Goal: Complete application form

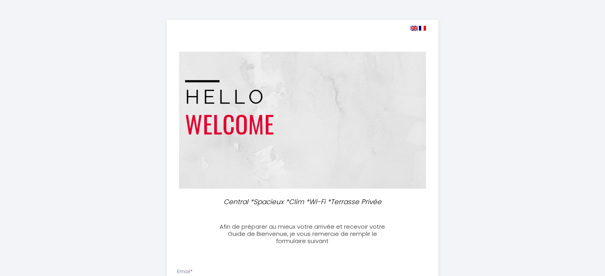
select select
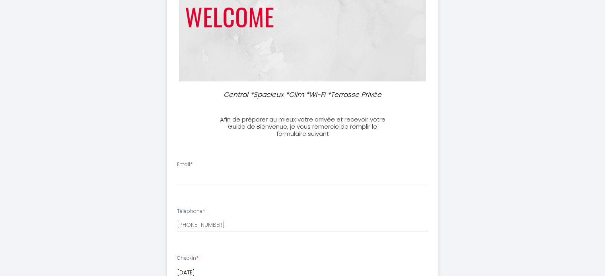
scroll to position [119, 0]
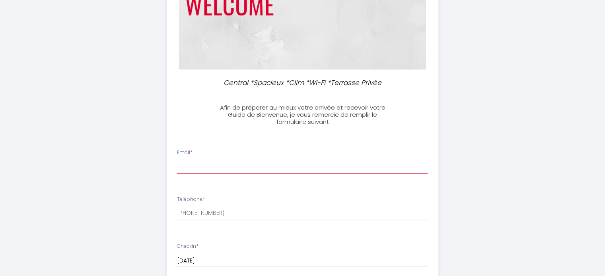
click at [196, 170] on input "Email *" at bounding box center [302, 166] width 251 height 14
type input "[PERSON_NAME][EMAIL_ADDRESS][DOMAIN_NAME]"
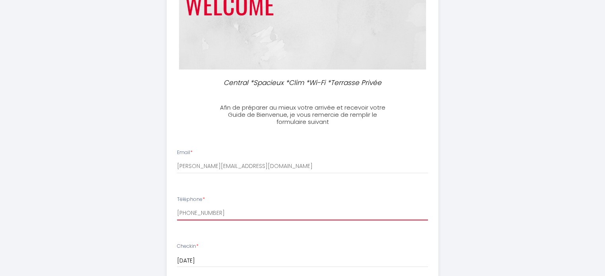
click at [223, 212] on input "[PHONE_NUMBER]" at bounding box center [302, 213] width 251 height 14
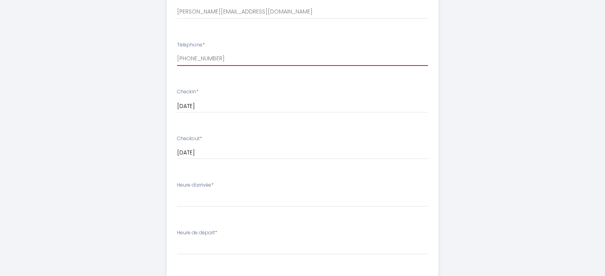
scroll to position [278, 0]
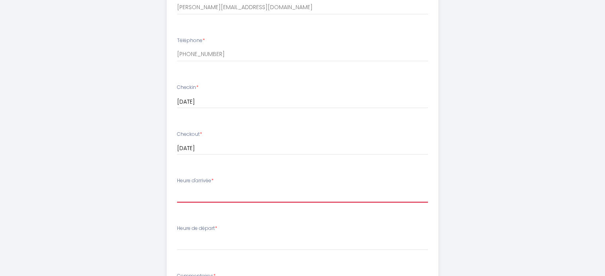
click at [216, 198] on select "16:00 16:30 17:00 17:30 18:00 18:30 19:00 19:30 20:00 20:30 21:00 21:30 22:00 2…" at bounding box center [302, 195] width 251 height 15
select select "16:00"
click at [177, 188] on select "16:00 16:30 17:00 17:30 18:00 18:30 19:00 19:30 20:00 20:30 21:00 21:30 22:00 2…" at bounding box center [302, 195] width 251 height 15
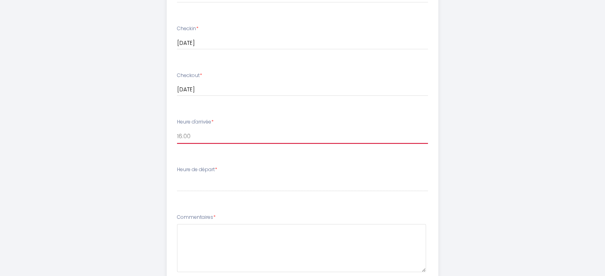
scroll to position [358, 0]
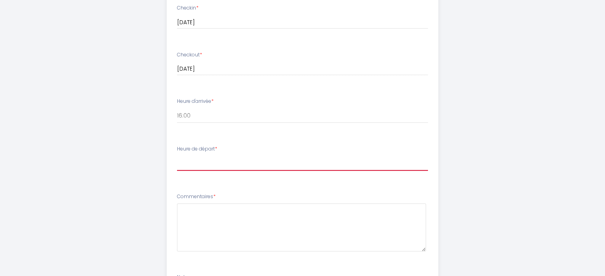
click at [198, 164] on select "00:00 00:30 01:00 01:30 02:00 02:30 03:00 03:30 04:00 04:30 05:00 05:30 06:00 0…" at bounding box center [302, 163] width 251 height 15
select select "09:30"
click at [177, 156] on select "00:00 00:30 01:00 01:30 02:00 02:30 03:00 03:30 04:00 04:30 05:00 05:30 06:00 0…" at bounding box center [302, 163] width 251 height 15
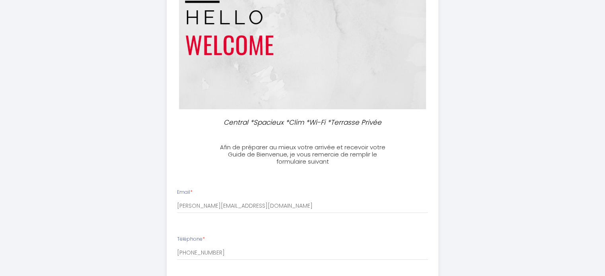
scroll to position [0, 0]
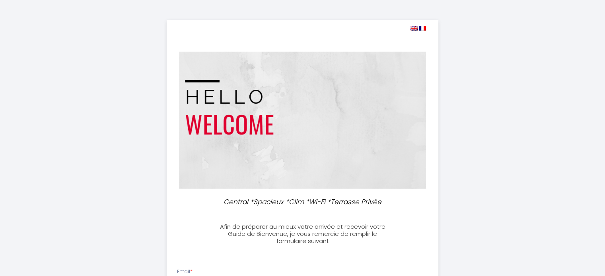
click at [426, 30] on img at bounding box center [422, 28] width 7 height 5
click at [420, 28] on img at bounding box center [422, 28] width 7 height 5
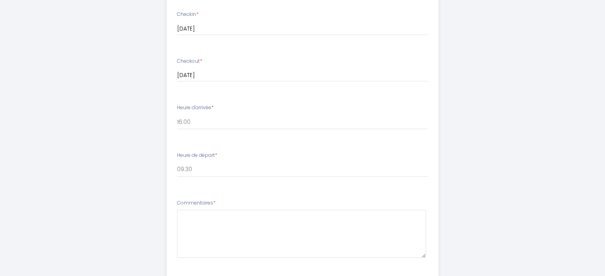
scroll to position [398, 0]
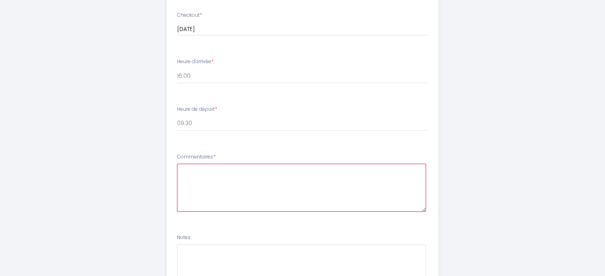
click at [215, 175] on textarea at bounding box center [301, 188] width 249 height 48
type textarea "N"
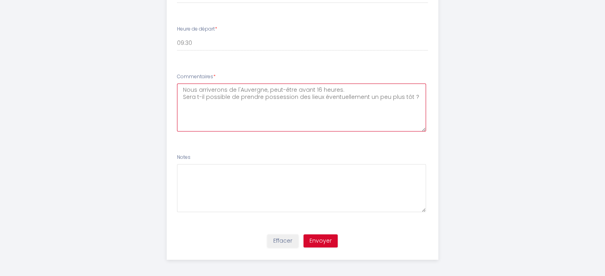
scroll to position [481, 0]
type textarea "Nous arriverons de l'Auvergne, peut-être avant 16 heures. Sera t-il possible de…"
click at [315, 237] on button "Envoyer" at bounding box center [320, 239] width 34 height 14
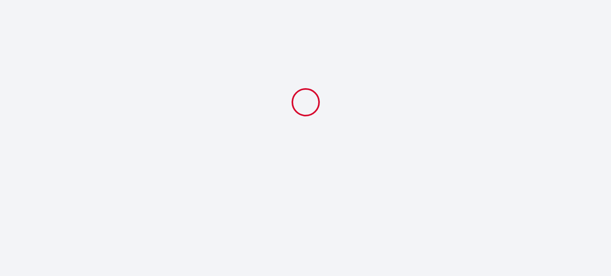
select select "09:30"
